Goal: Task Accomplishment & Management: Complete application form

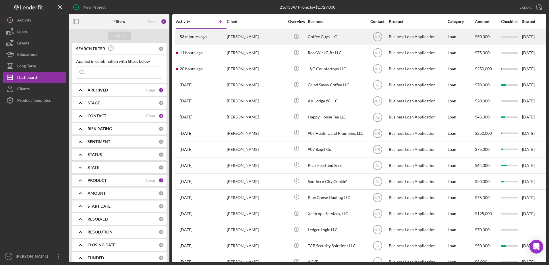
click at [255, 40] on div "[PERSON_NAME]" at bounding box center [255, 36] width 57 height 15
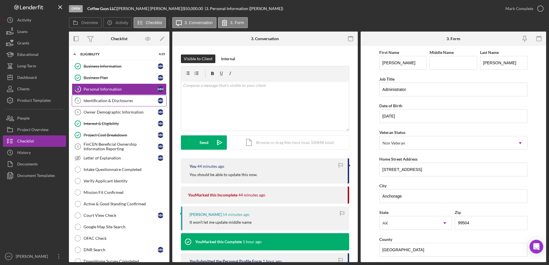
click at [140, 99] on div "Identification & Disclosures" at bounding box center [120, 100] width 74 height 5
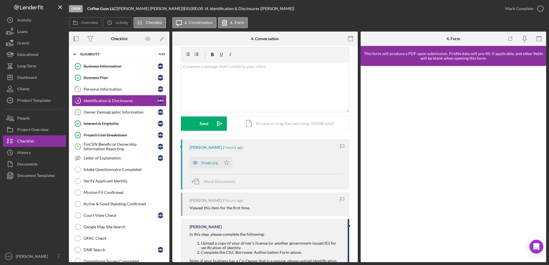
scroll to position [29, 0]
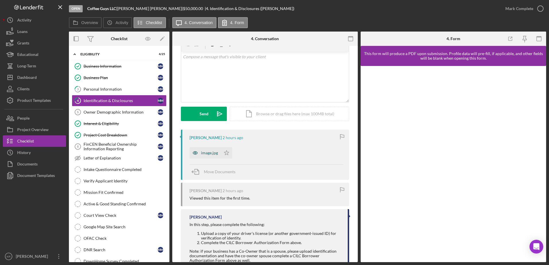
click at [205, 152] on div "image.jpg" at bounding box center [209, 153] width 17 height 5
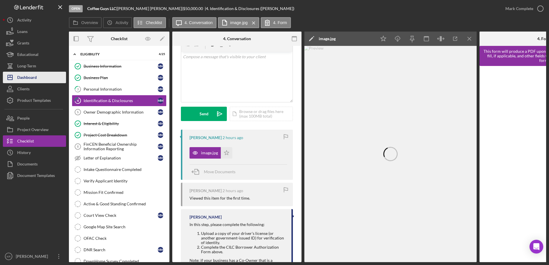
click at [25, 82] on div "Dashboard" at bounding box center [27, 78] width 20 height 13
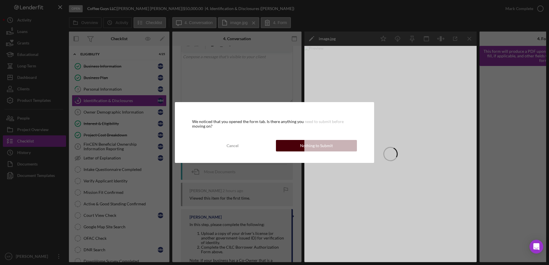
click at [304, 148] on body "Open Coffee Guys LLC | [PERSON_NAME] | $50,000.00 | 4. Identification & Disclos…" at bounding box center [274, 132] width 549 height 265
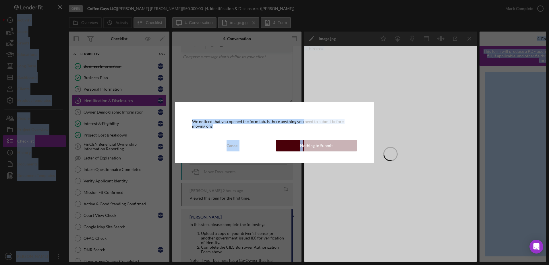
drag, startPoint x: 304, startPoint y: 148, endPoint x: 295, endPoint y: 146, distance: 8.8
click at [295, 146] on button "Nothing to Submit" at bounding box center [316, 145] width 81 height 11
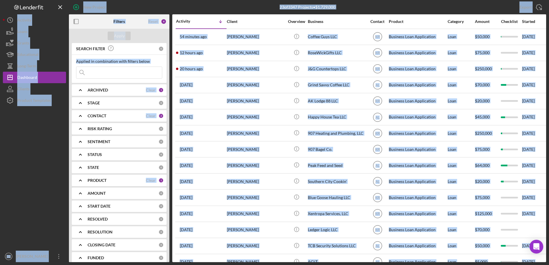
click at [236, 10] on div "23 of 3347 Projects • $1,729,000" at bounding box center [307, 7] width 159 height 14
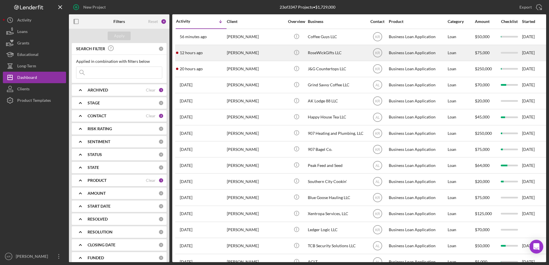
click at [238, 59] on div "[PERSON_NAME]" at bounding box center [255, 52] width 57 height 15
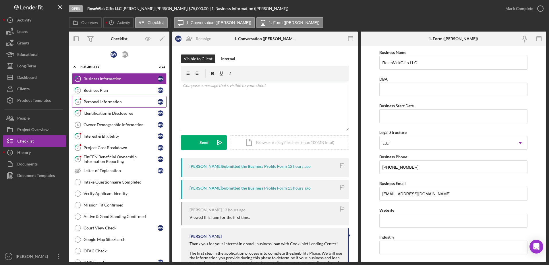
click at [127, 100] on div "Personal Information" at bounding box center [120, 102] width 74 height 5
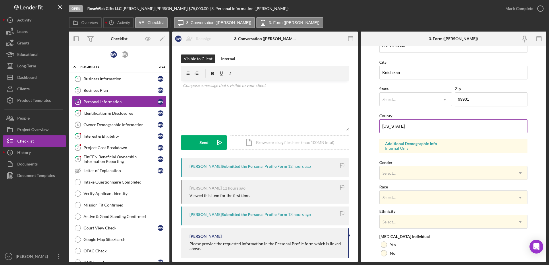
scroll to position [115, 0]
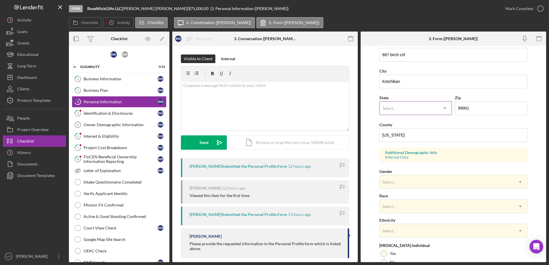
click at [434, 112] on div "Select..." at bounding box center [408, 108] width 58 height 13
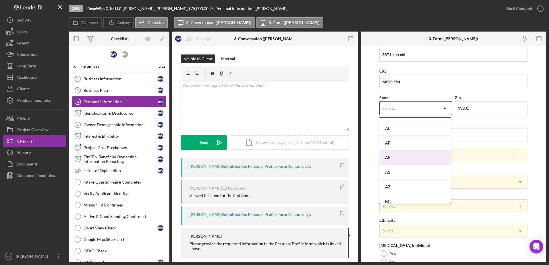
scroll to position [57, 0]
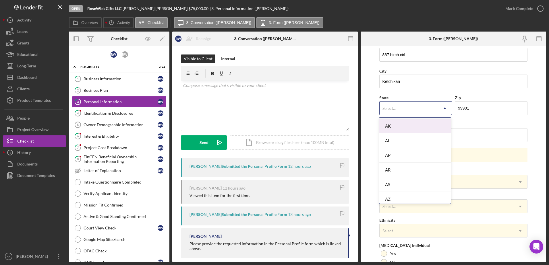
click at [406, 131] on div "AK" at bounding box center [414, 126] width 71 height 15
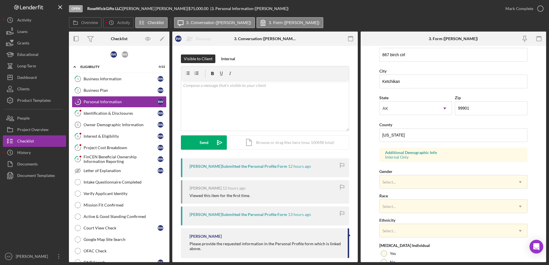
click at [371, 101] on form "First Name [PERSON_NAME] Middle Name M Last Name [PERSON_NAME] Job Title art te…" at bounding box center [452, 154] width 185 height 216
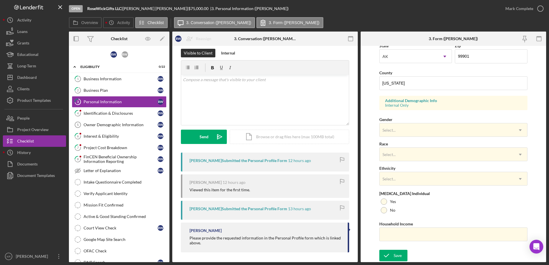
scroll to position [7, 0]
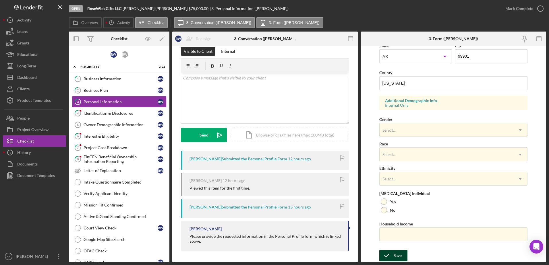
click at [403, 257] on button "Save" at bounding box center [393, 255] width 28 height 11
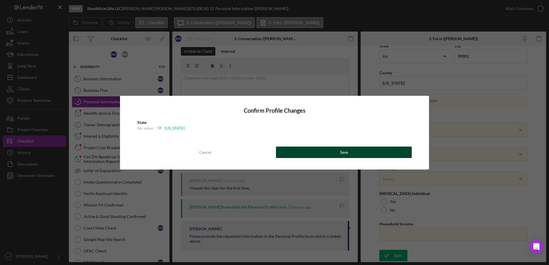
click at [324, 152] on button "Save" at bounding box center [344, 152] width 136 height 11
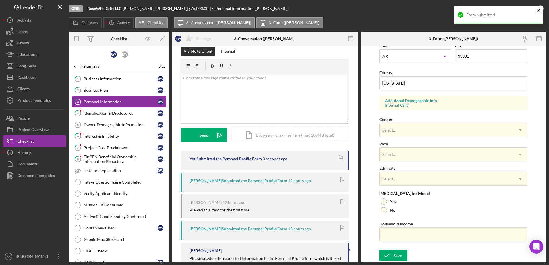
click at [538, 12] on icon "close" at bounding box center [539, 10] width 4 height 5
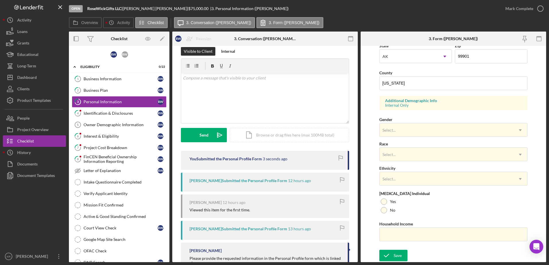
click at [538, 12] on div "Form submitted" at bounding box center [498, 17] width 92 height 25
click at [528, 13] on div "Mark Complete" at bounding box center [519, 8] width 28 height 11
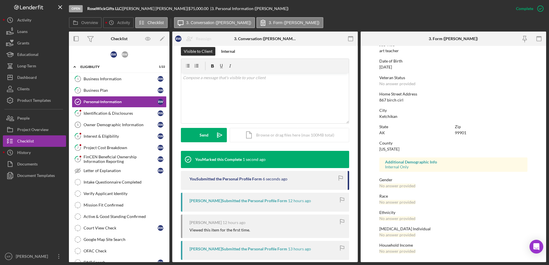
scroll to position [0, 0]
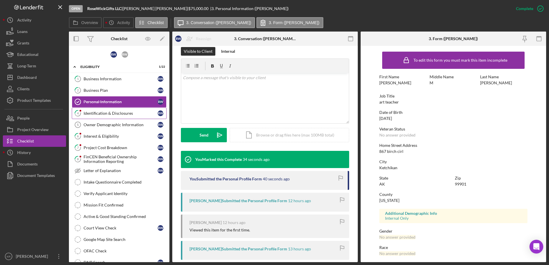
click at [97, 114] on div "Identification & Disclosures" at bounding box center [120, 113] width 74 height 5
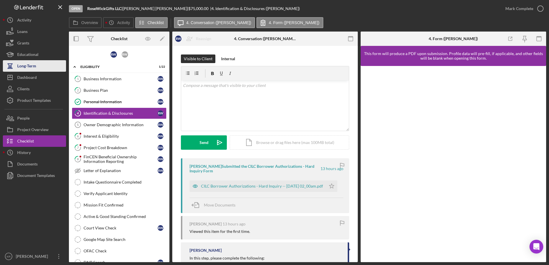
click at [27, 71] on div "Long-Term" at bounding box center [26, 66] width 19 height 13
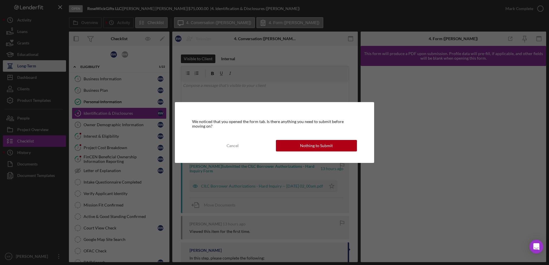
click at [23, 77] on div "We noticed that you opened the form tab. Is there anything you need to submit b…" at bounding box center [274, 132] width 549 height 265
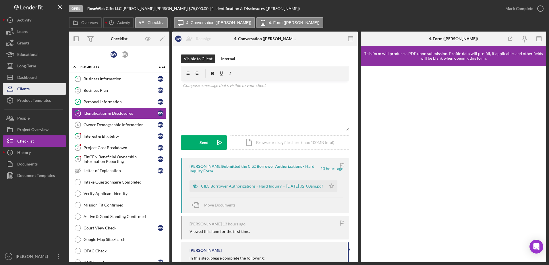
click at [42, 88] on button "Clients" at bounding box center [34, 88] width 63 height 11
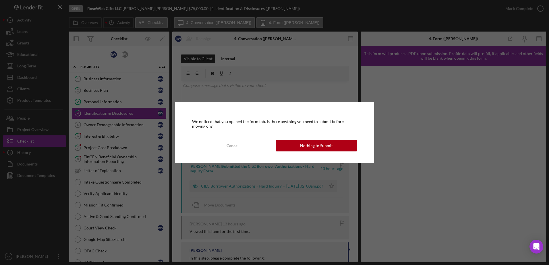
click at [43, 81] on div "We noticed that you opened the form tab. Is there anything you need to submit b…" at bounding box center [274, 132] width 549 height 265
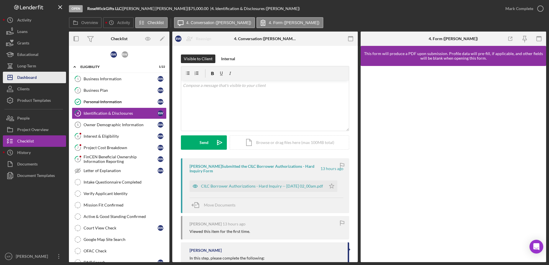
click at [16, 80] on icon "Icon/Dashboard" at bounding box center [10, 77] width 14 height 14
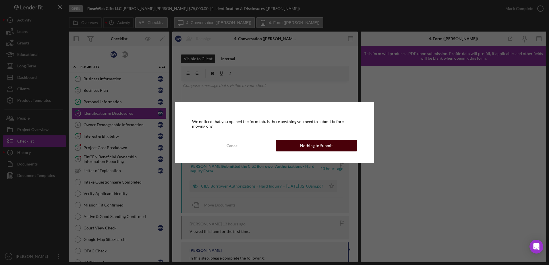
click at [291, 145] on button "Nothing to Submit" at bounding box center [316, 145] width 81 height 11
